Goal: Use online tool/utility: Utilize a website feature to perform a specific function

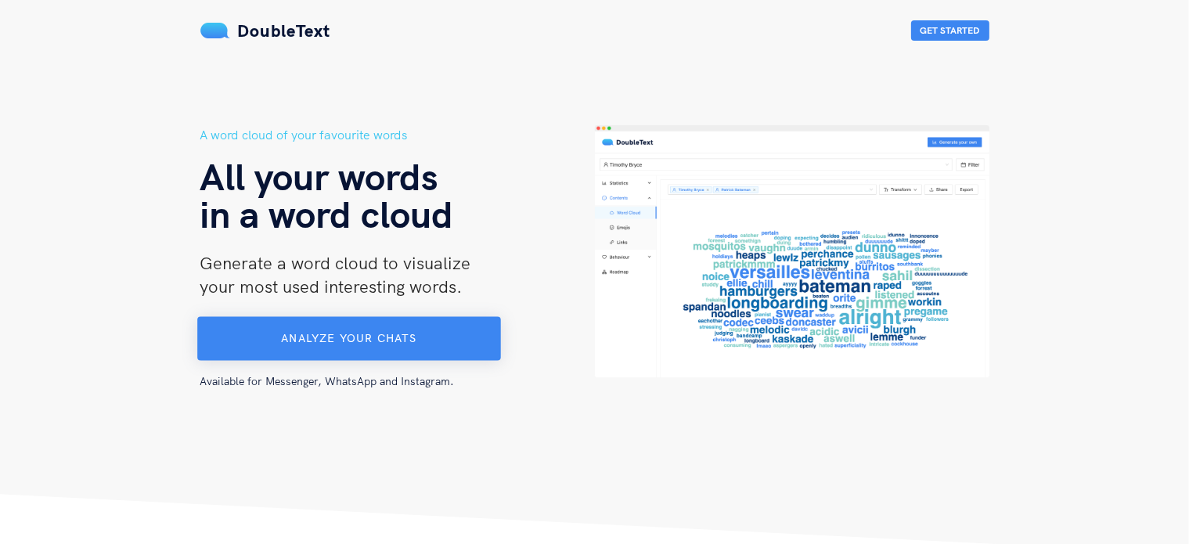
click at [399, 346] on button "Analyze your chats" at bounding box center [349, 339] width 304 height 44
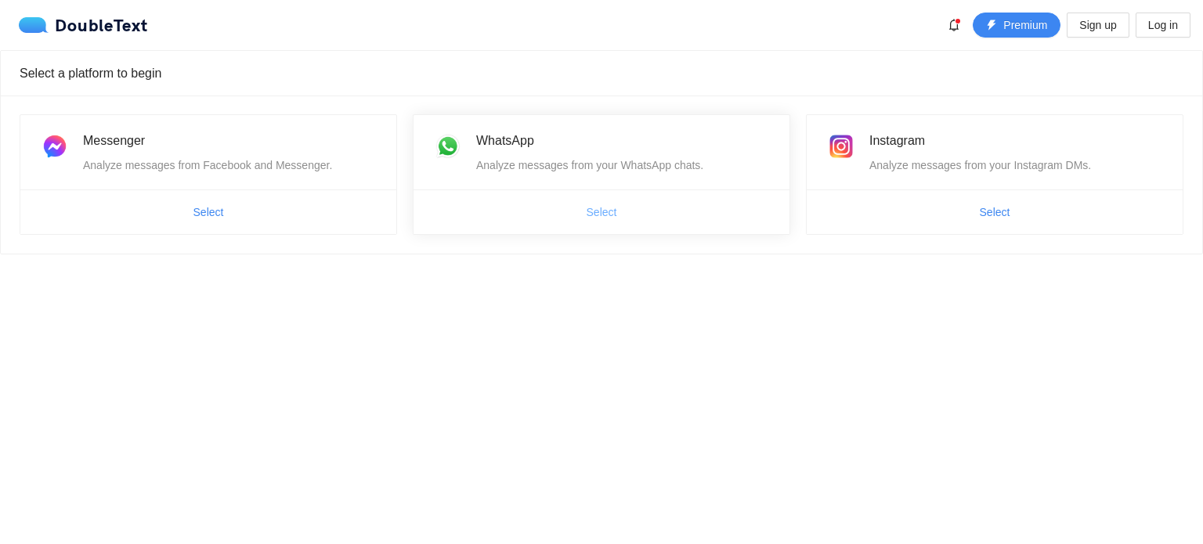
click at [617, 207] on button "Select" at bounding box center [602, 212] width 56 height 25
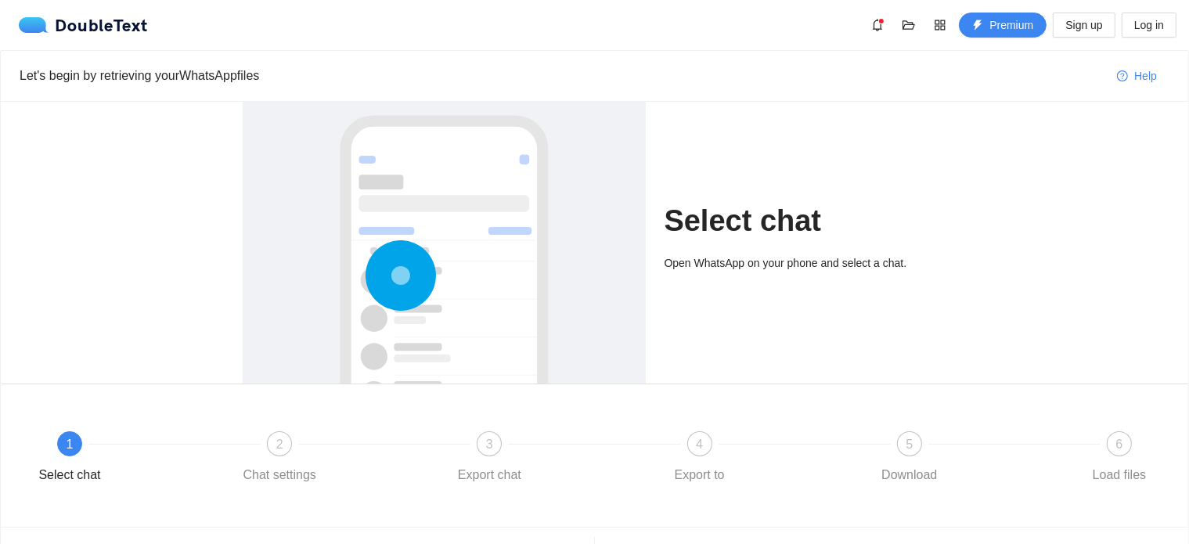
scroll to position [88, 0]
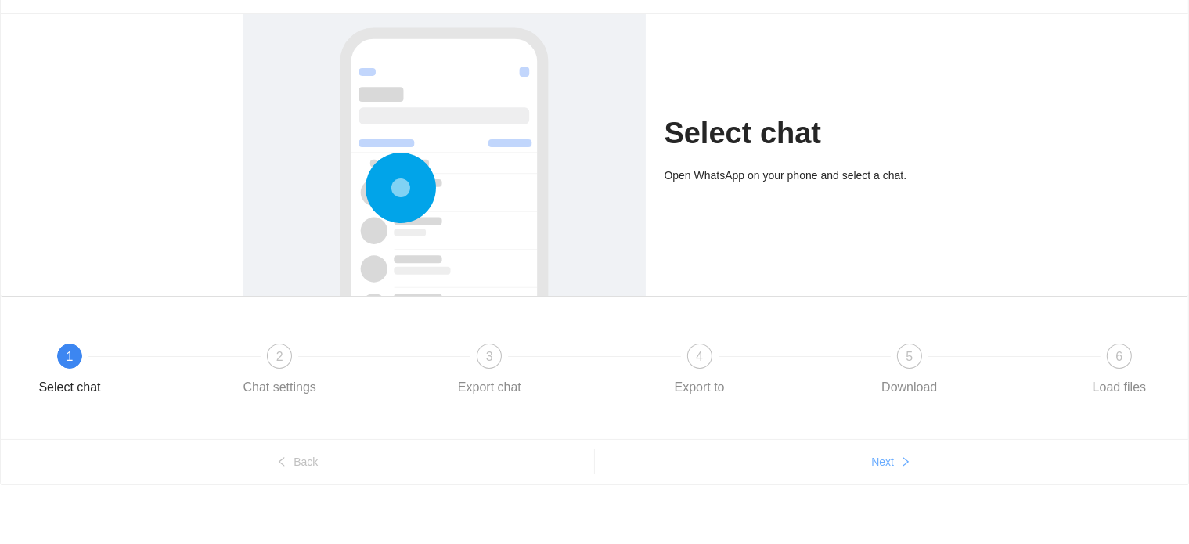
click at [898, 461] on button "Next" at bounding box center [892, 461] width 594 height 25
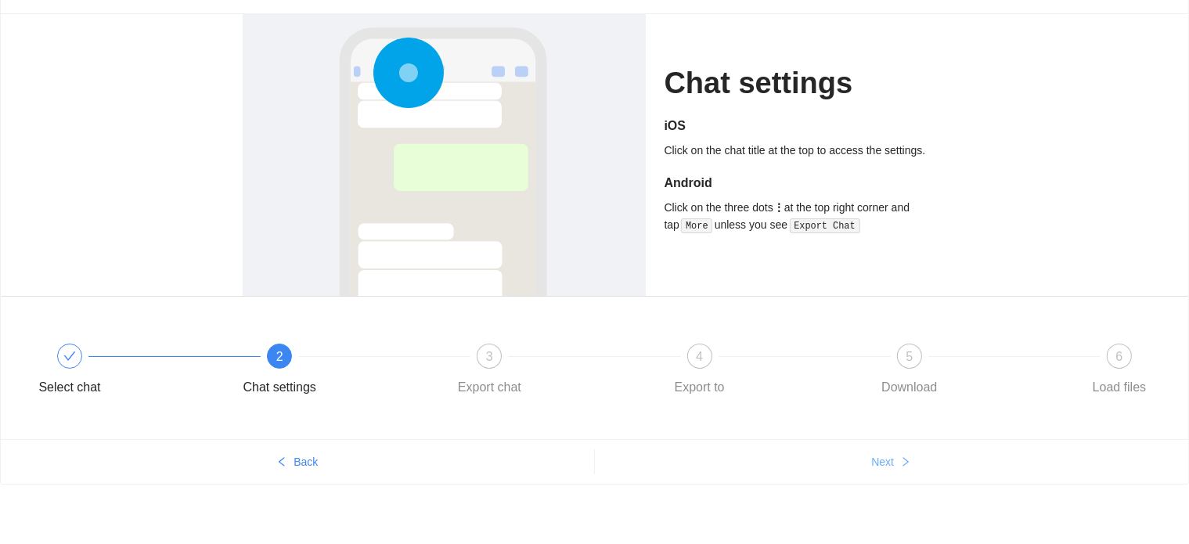
click at [898, 461] on button "Next" at bounding box center [892, 461] width 594 height 25
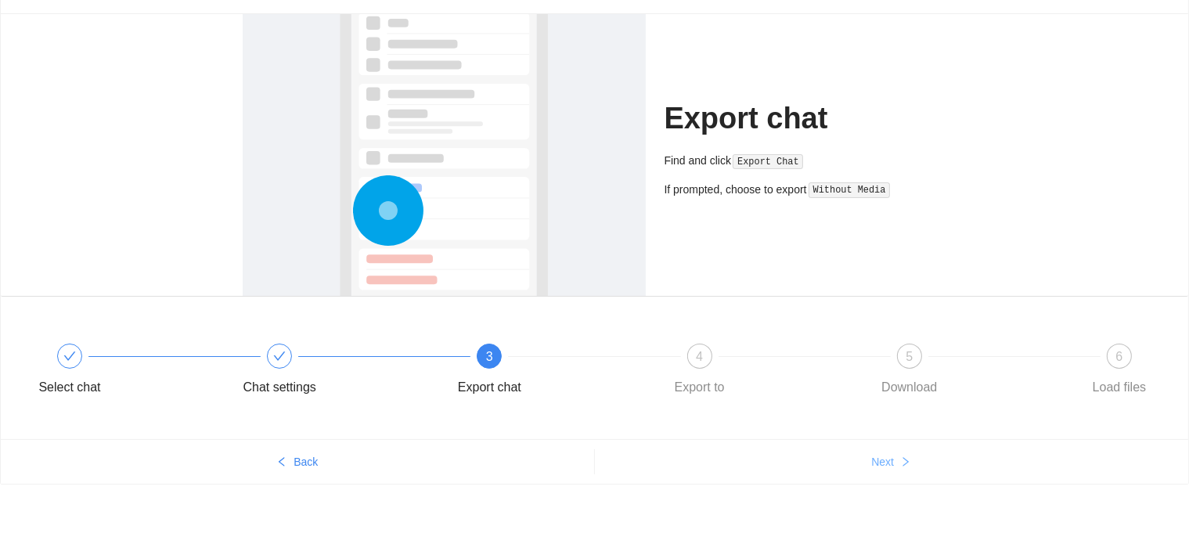
click at [898, 461] on button "Next" at bounding box center [892, 461] width 594 height 25
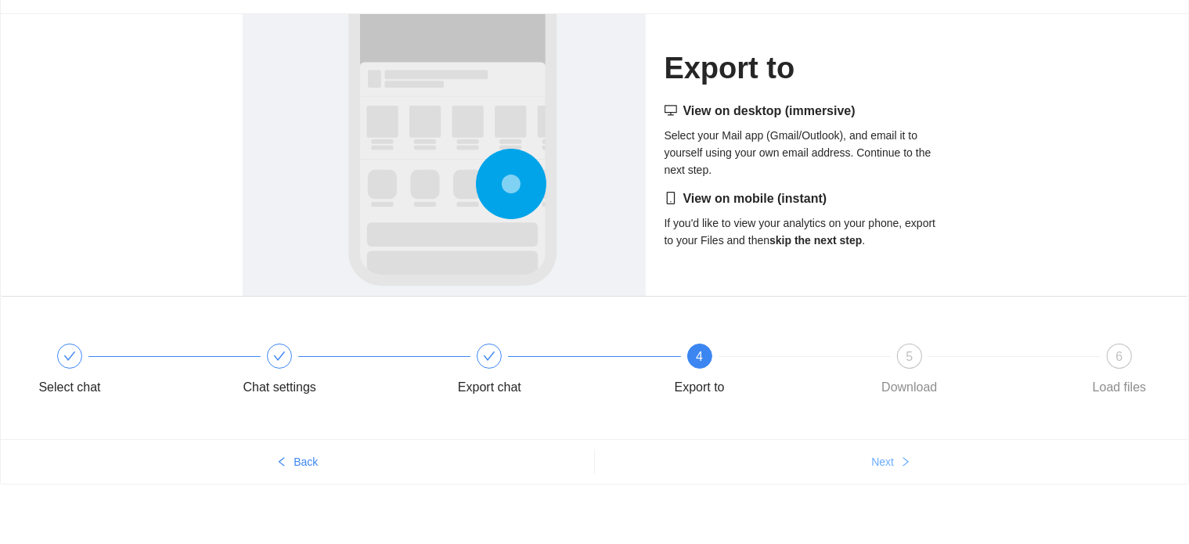
click at [898, 461] on button "Next" at bounding box center [892, 461] width 594 height 25
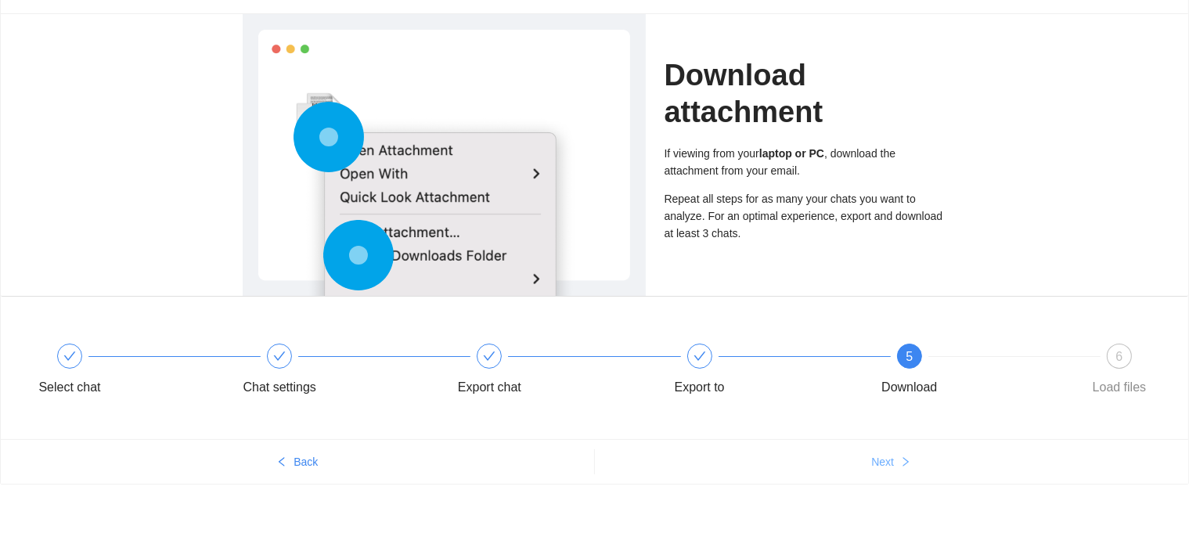
click at [898, 461] on button "Next" at bounding box center [892, 461] width 594 height 25
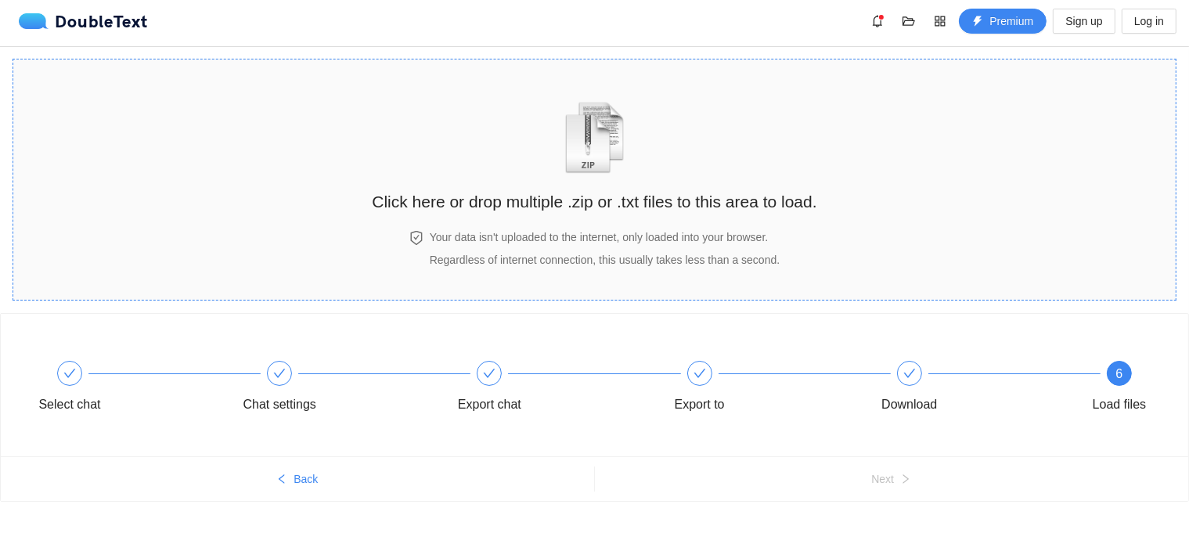
scroll to position [0, 0]
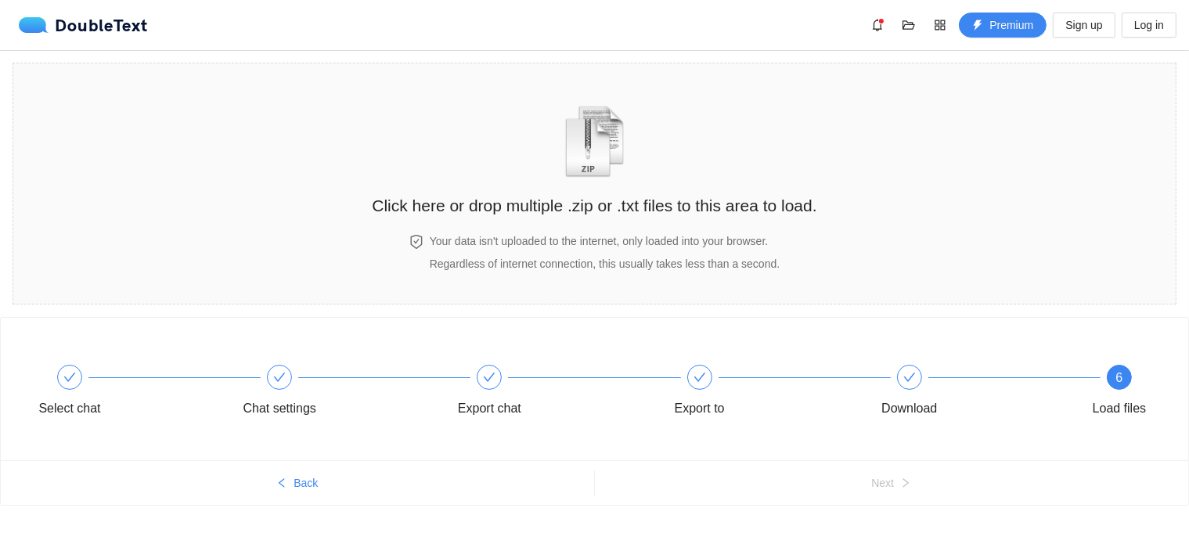
click at [831, 355] on div "Select chat Chat settings Export chat Export to Download 6 Load files" at bounding box center [594, 393] width 1141 height 88
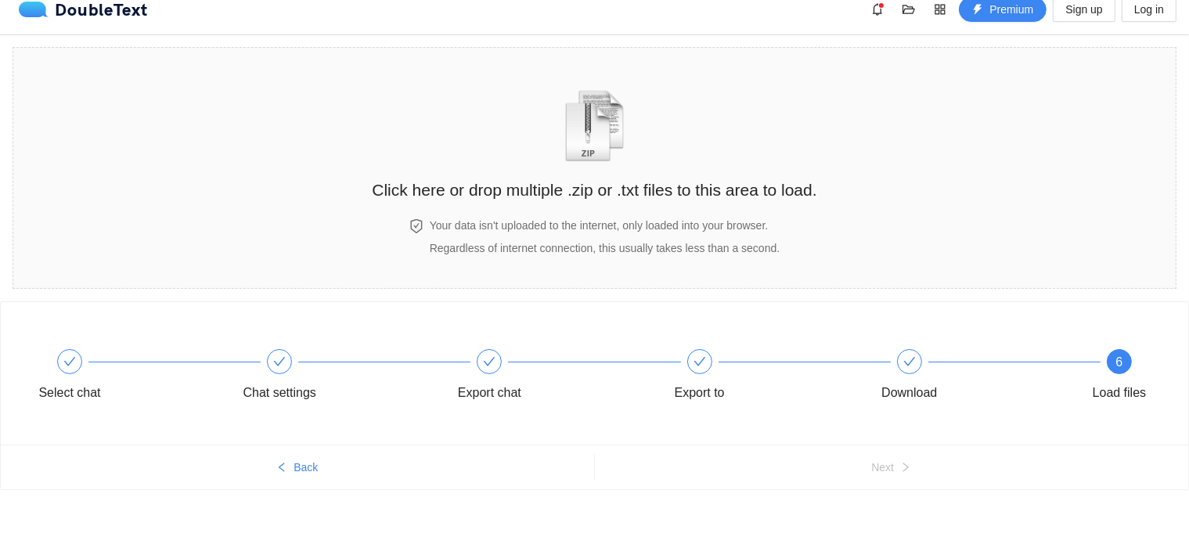
scroll to position [21, 0]
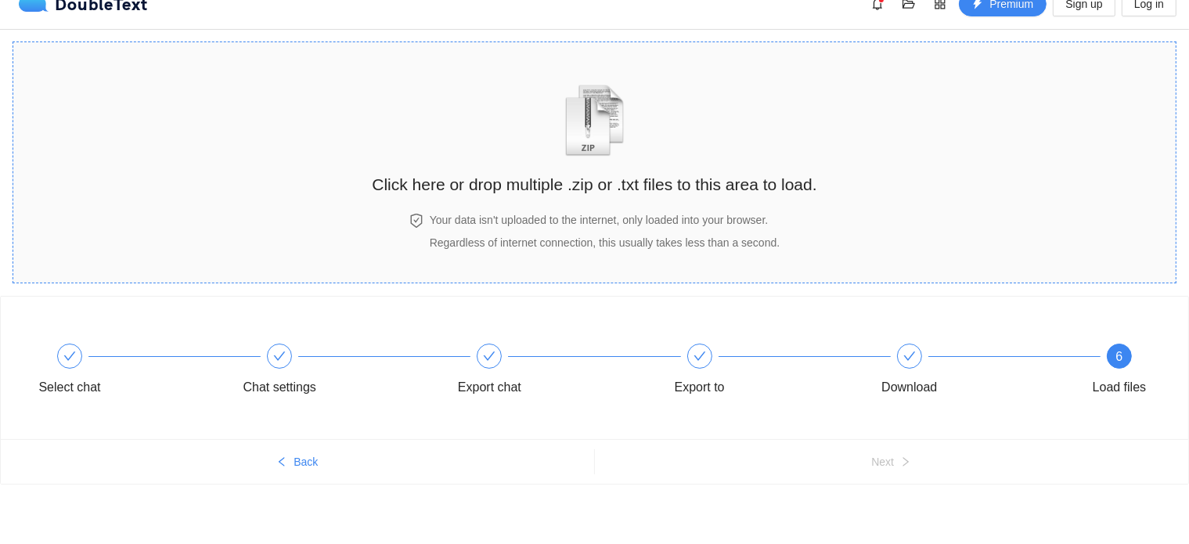
click at [598, 151] on img "zipOrTextIcon" at bounding box center [594, 121] width 73 height 72
click at [886, 195] on section "Click here or drop multiple .zip or .txt files to this area to load. Your data …" at bounding box center [595, 162] width 1164 height 242
click at [608, 112] on img "zipOrTextIcon" at bounding box center [594, 121] width 73 height 72
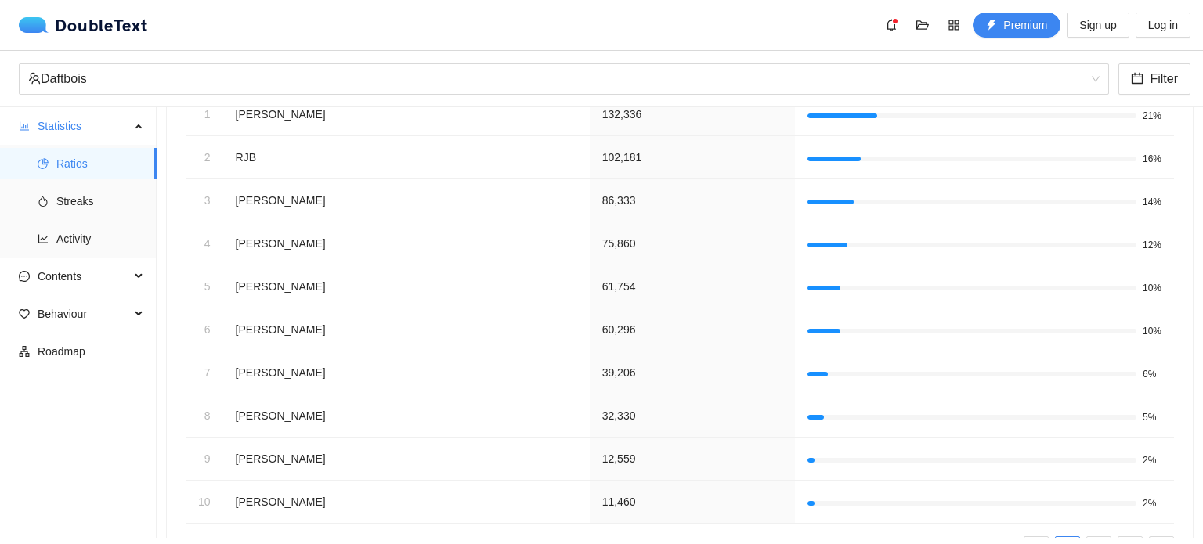
scroll to position [313, 0]
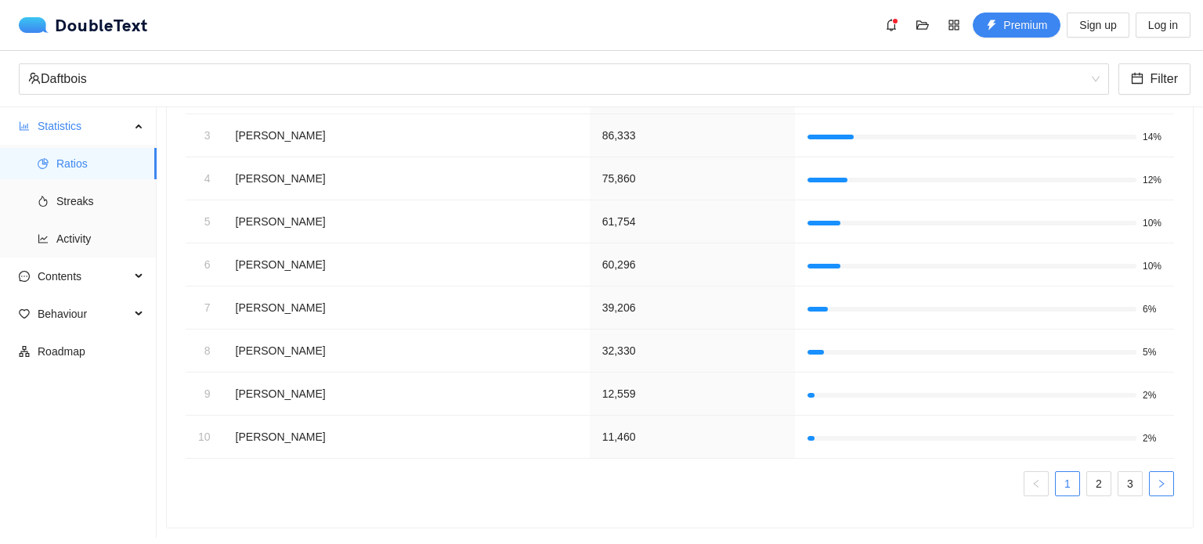
click at [1150, 475] on button "button" at bounding box center [1161, 483] width 25 height 25
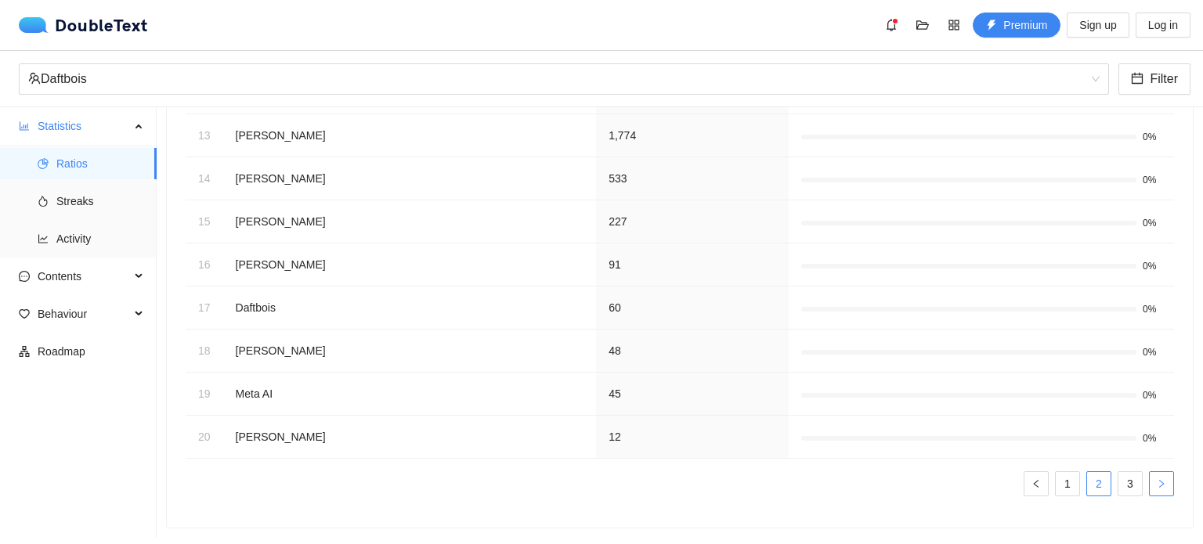
click at [1149, 475] on button "button" at bounding box center [1161, 483] width 25 height 25
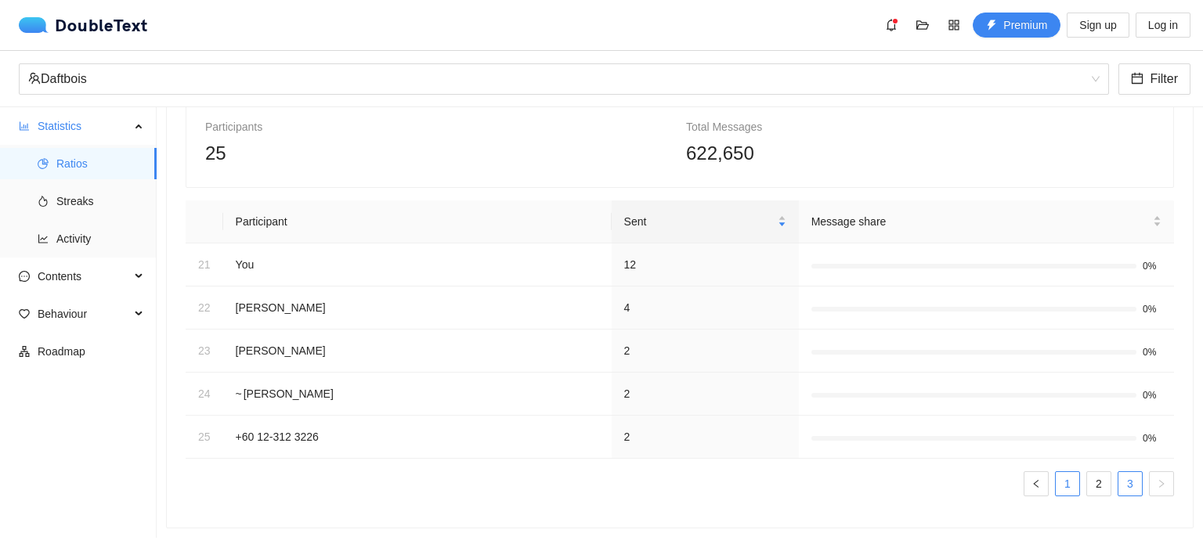
click at [1055, 473] on link "1" at bounding box center [1066, 483] width 23 height 23
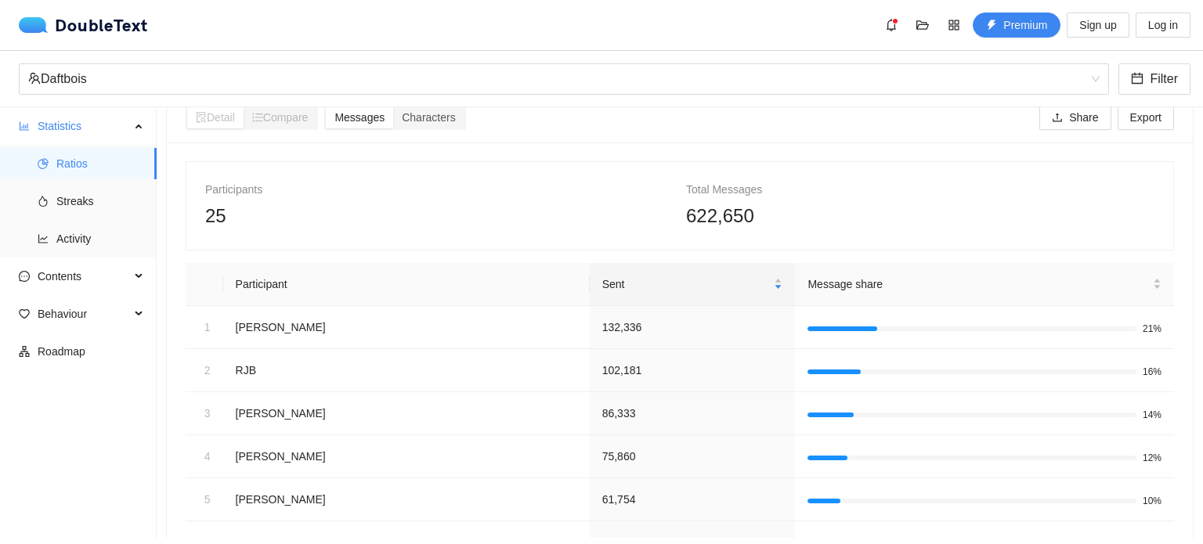
scroll to position [27, 0]
click at [1084, 118] on span "Share" at bounding box center [1083, 115] width 29 height 17
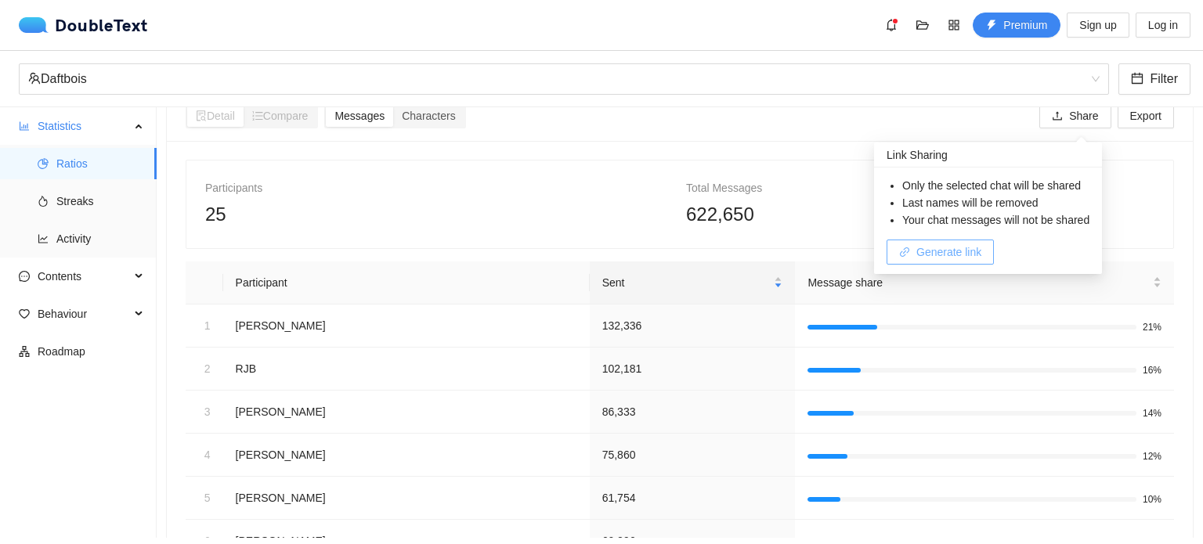
click at [974, 258] on span "Generate link" at bounding box center [948, 251] width 65 height 17
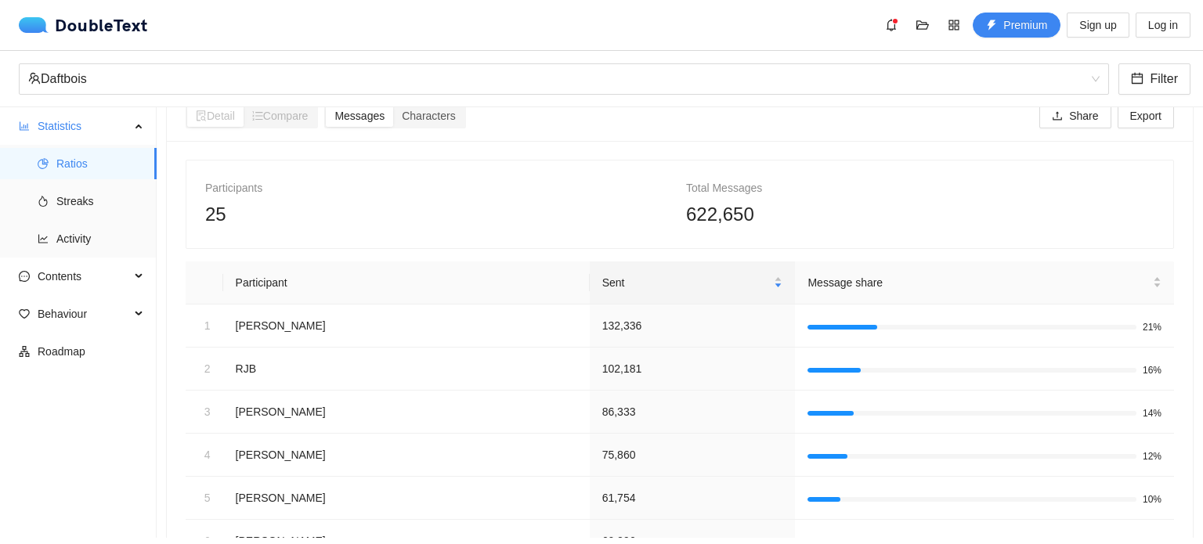
click at [789, 239] on div "Participants 25 Total Messages 622,650" at bounding box center [679, 205] width 987 height 88
click at [83, 206] on span "Streaks" at bounding box center [100, 201] width 88 height 31
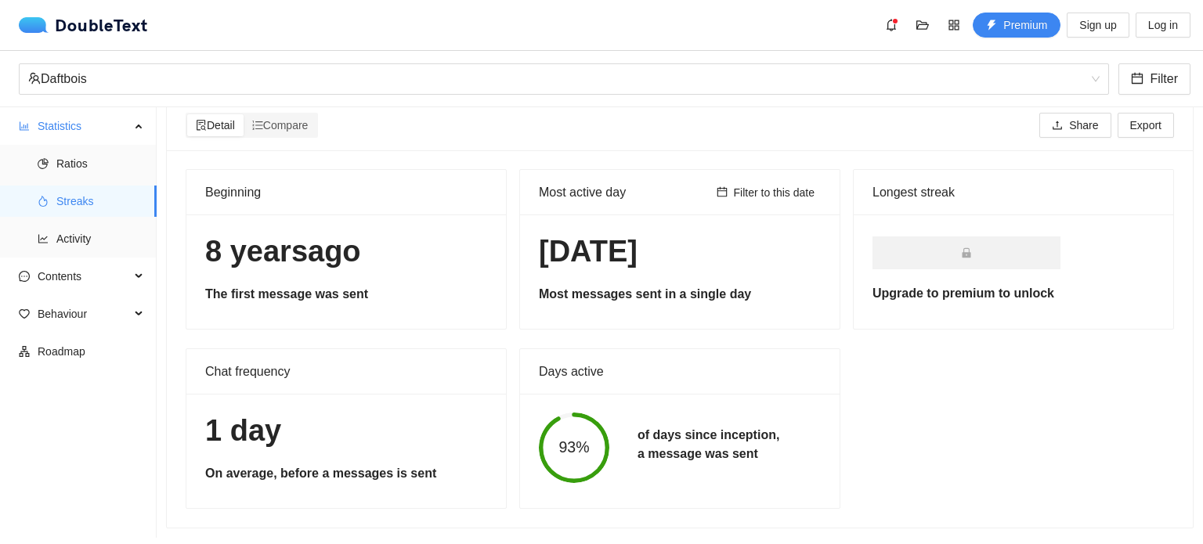
scroll to position [29, 0]
click at [100, 243] on span "Activity" at bounding box center [100, 238] width 88 height 31
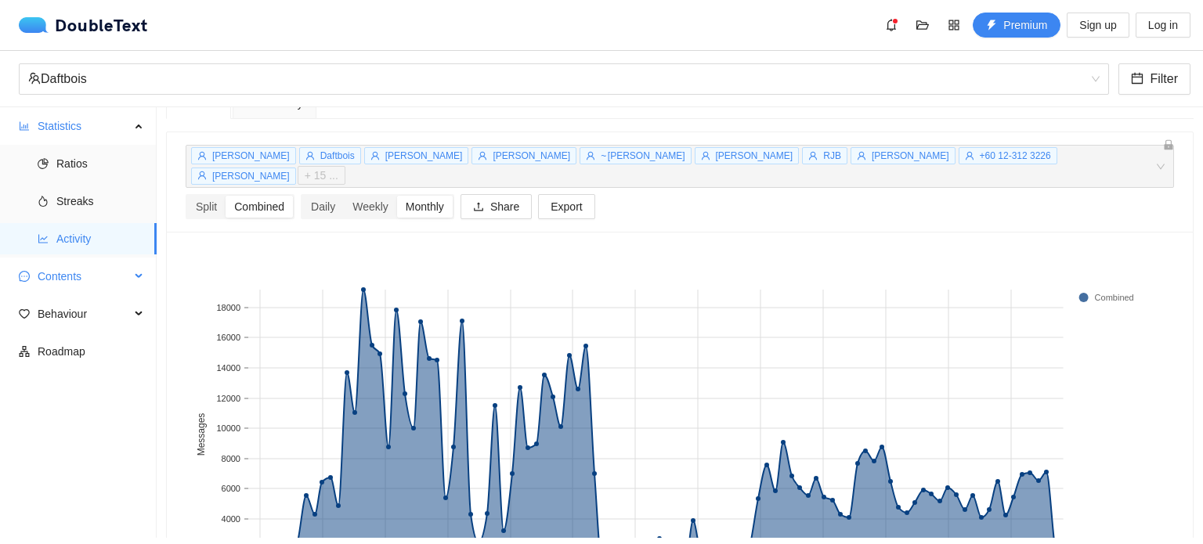
click at [136, 272] on div "Contents" at bounding box center [78, 276] width 157 height 31
click at [109, 313] on span "Word Cloud" at bounding box center [100, 313] width 88 height 31
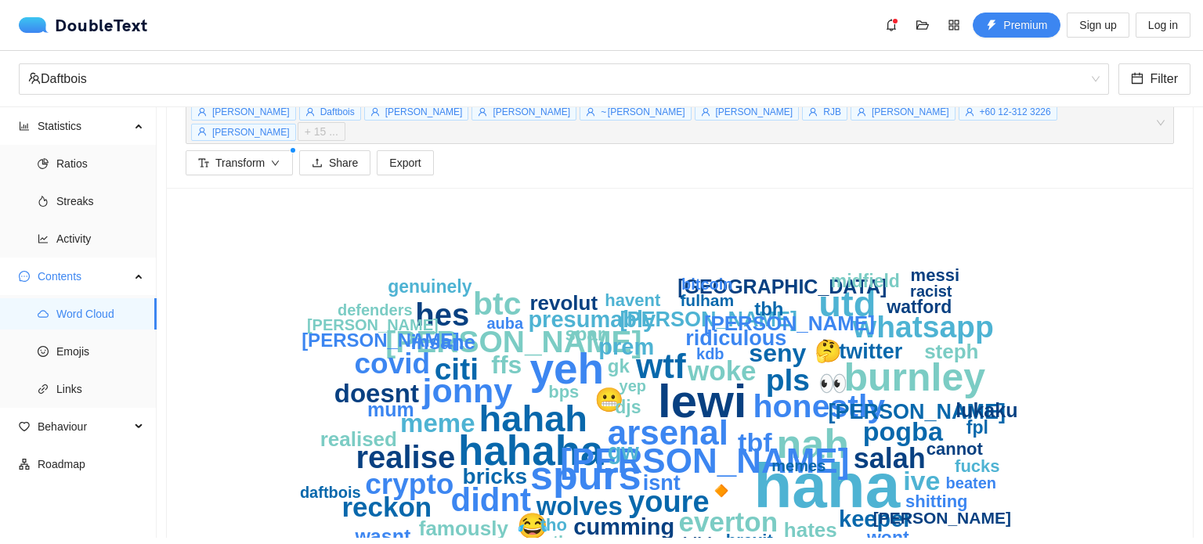
scroll to position [107, 0]
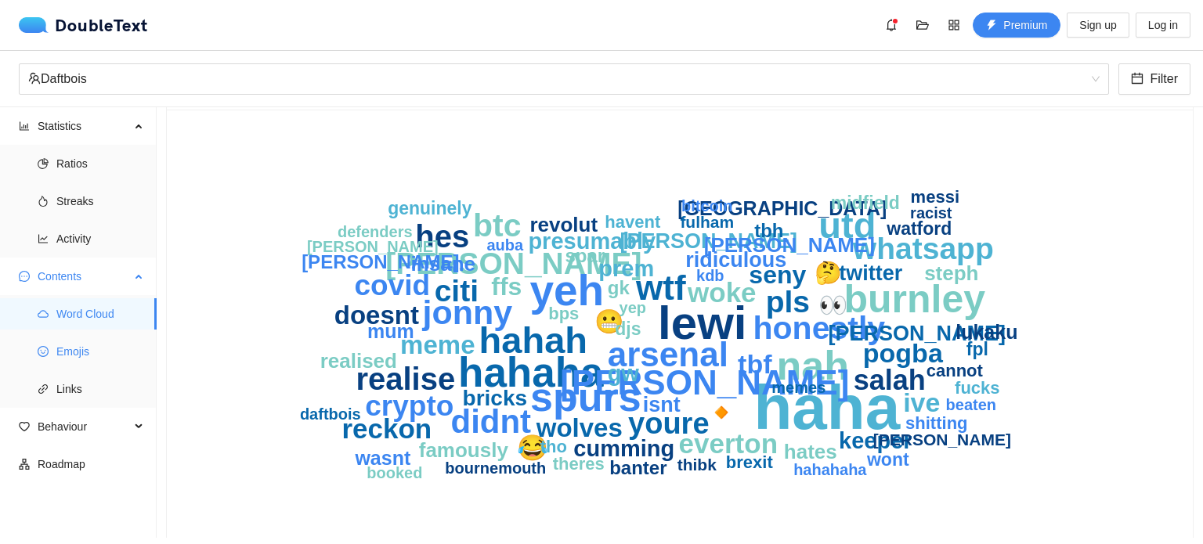
click at [132, 333] on ul "Word Cloud Emojis Links" at bounding box center [78, 351] width 156 height 113
click at [83, 355] on span "Emojis" at bounding box center [100, 351] width 88 height 31
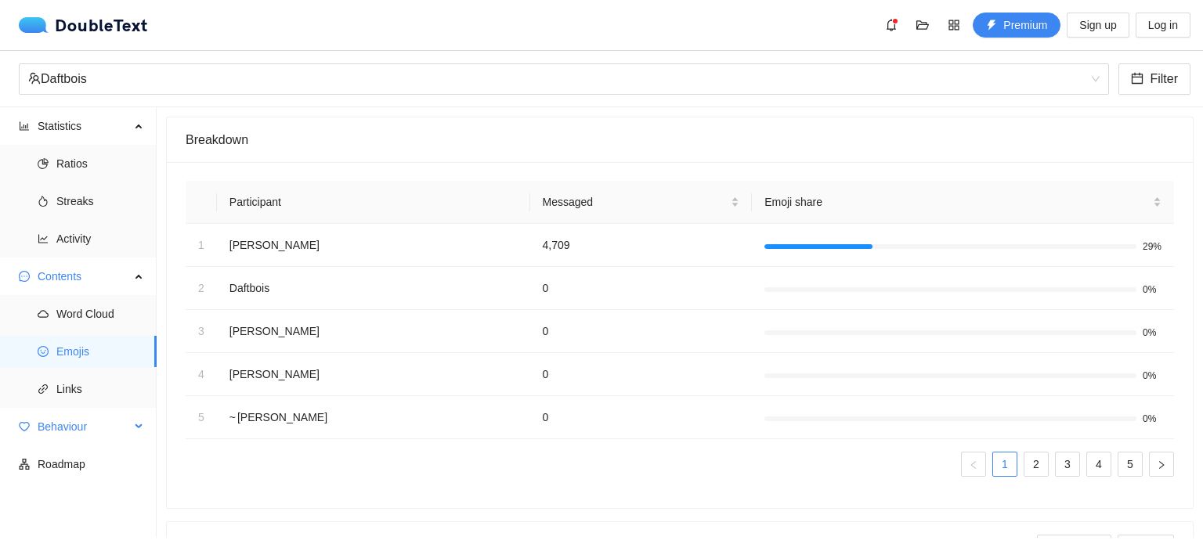
click at [74, 422] on span "Behaviour" at bounding box center [84, 426] width 92 height 31
click at [93, 392] on span "Links" at bounding box center [100, 388] width 88 height 31
click at [94, 387] on span "Links" at bounding box center [100, 388] width 88 height 31
click at [94, 468] on span "Interactions" at bounding box center [100, 464] width 88 height 31
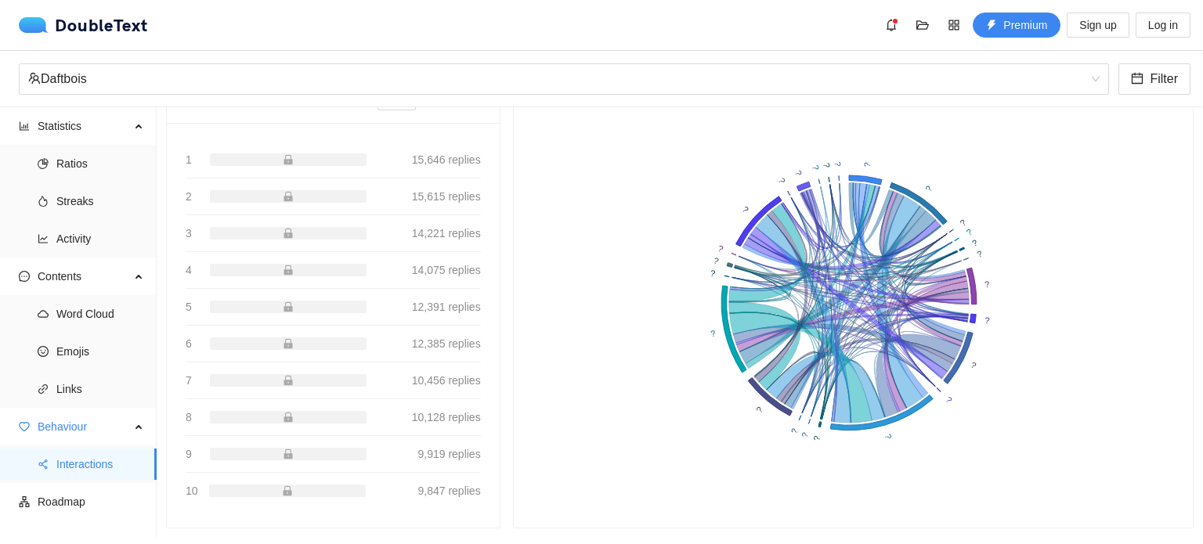
scroll to position [180, 0]
click at [95, 510] on span "Roadmap" at bounding box center [91, 501] width 106 height 31
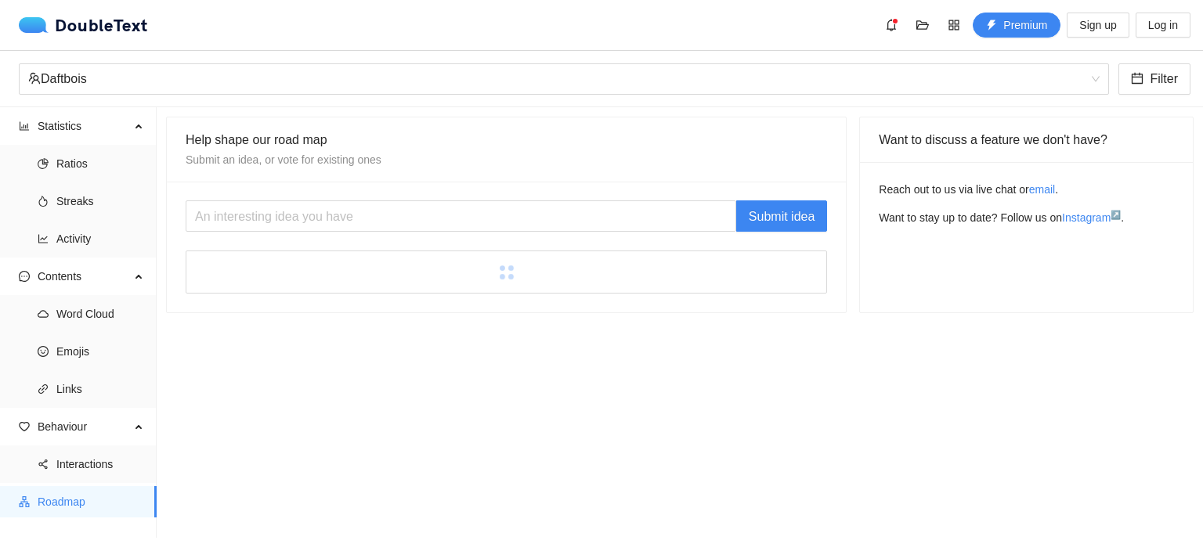
drag, startPoint x: 323, startPoint y: 581, endPoint x: 301, endPoint y: 566, distance: 26.5
click at [301, 543] on html "DoubleText Premium Sign up Log in Click here or drop multiple .zip or .txt file…" at bounding box center [601, 272] width 1203 height 544
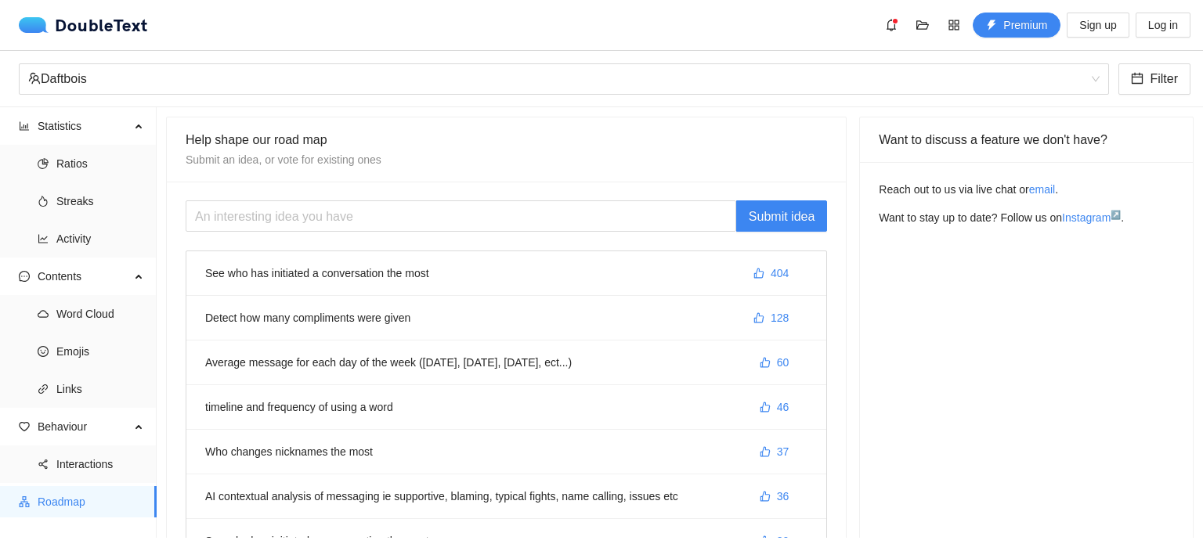
click at [299, 273] on li "See who has initiated a conversation the most 404" at bounding box center [506, 273] width 640 height 45
click at [79, 171] on span "Ratios" at bounding box center [100, 163] width 88 height 31
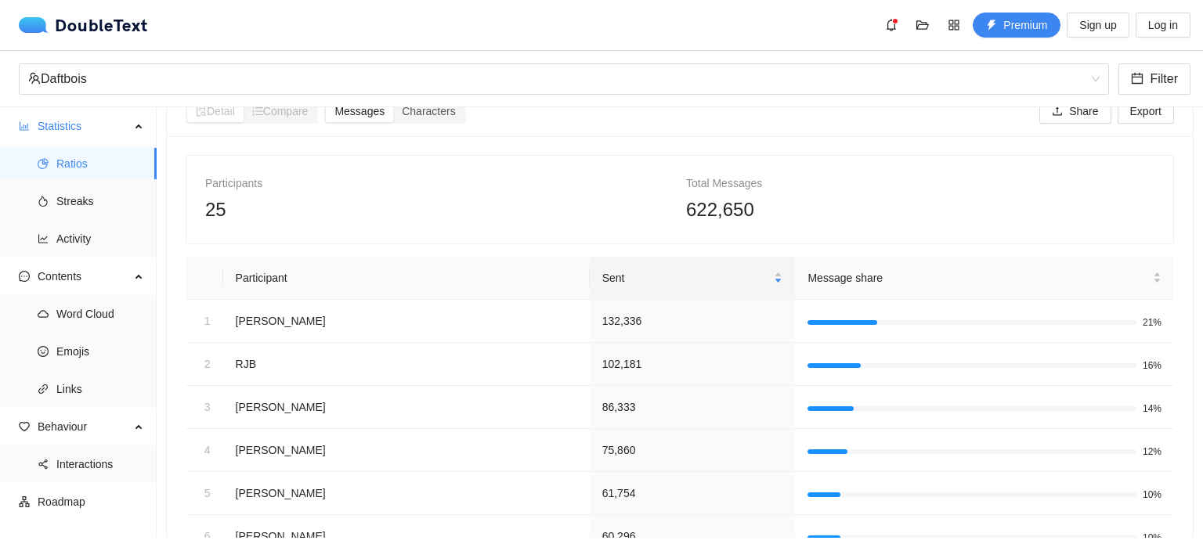
scroll to position [32, 0]
click at [455, 113] on span "Characters" at bounding box center [428, 110] width 53 height 13
click at [393, 99] on input "Characters" at bounding box center [393, 99] width 0 height 0
click at [435, 117] on div "Detail Compare Messages Characters Share Export" at bounding box center [680, 110] width 988 height 50
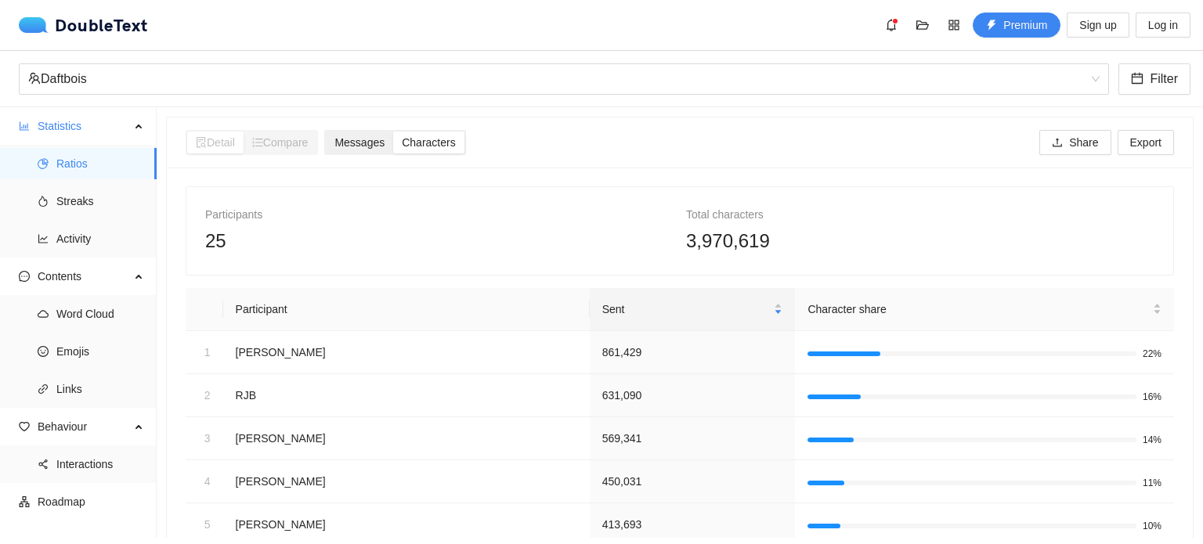
click at [359, 144] on span "Messages" at bounding box center [359, 142] width 50 height 13
click at [326, 132] on input "Messages" at bounding box center [326, 132] width 0 height 0
click at [41, 21] on img at bounding box center [37, 25] width 36 height 16
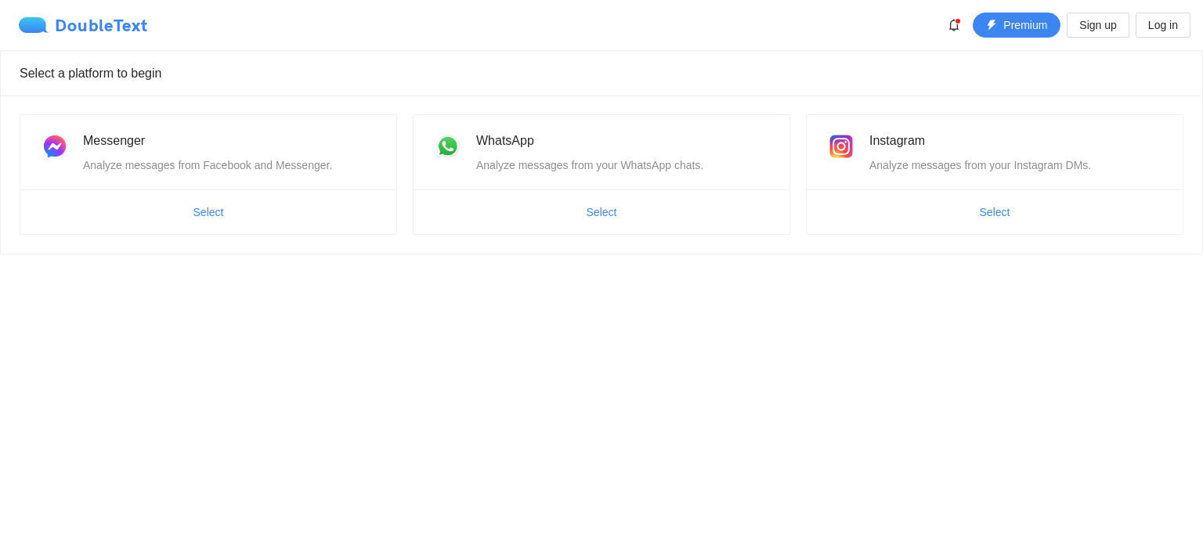
click at [94, 23] on div "DoubleText" at bounding box center [83, 25] width 129 height 16
click at [952, 24] on icon "bell" at bounding box center [953, 25] width 9 height 13
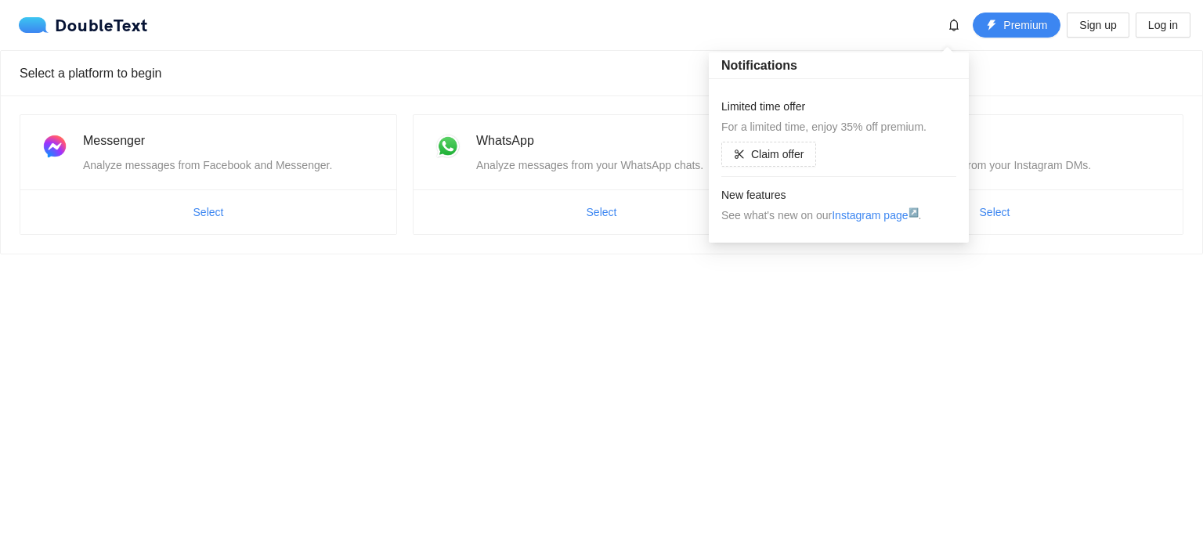
click at [1096, 322] on body "DoubleText Premium Sign up Log in Select a platform to begin Messenger Analyze …" at bounding box center [601, 272] width 1203 height 544
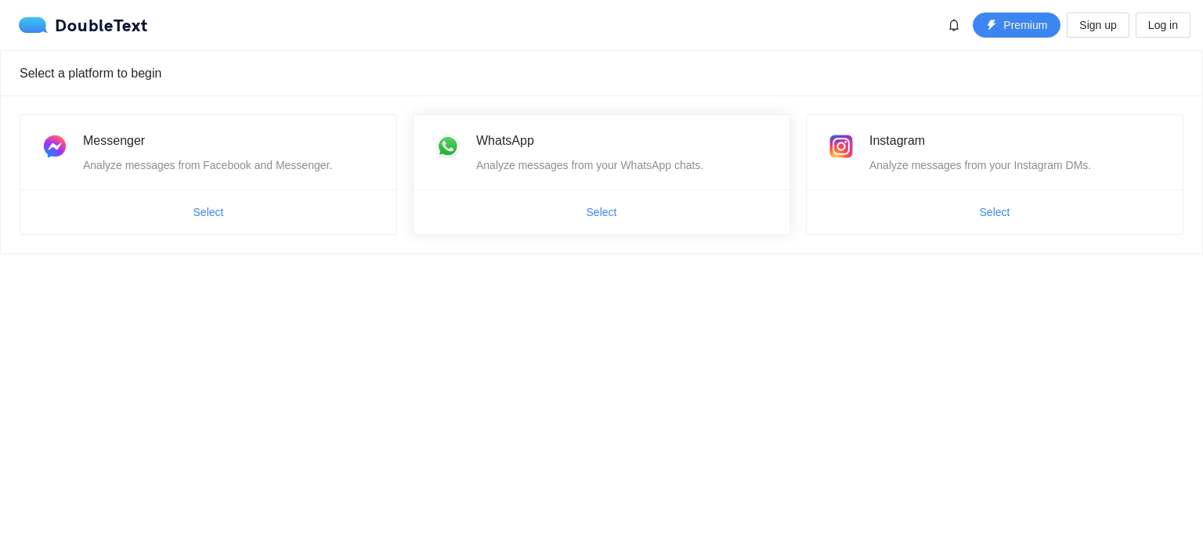
click at [629, 221] on span "Select" at bounding box center [601, 212] width 376 height 25
